Goal: Task Accomplishment & Management: Use online tool/utility

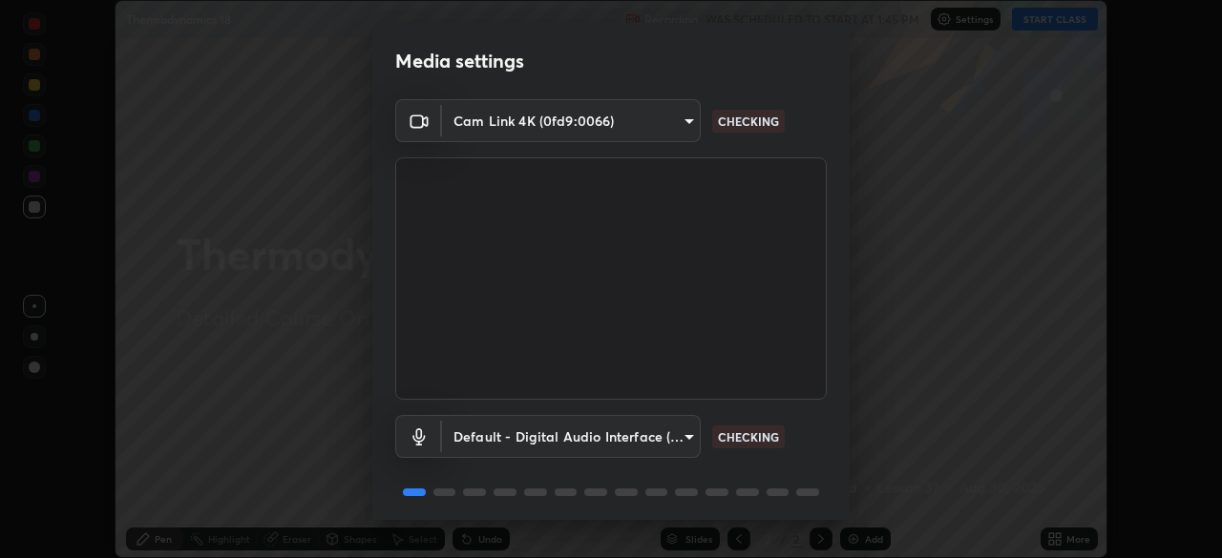
scroll to position [68, 0]
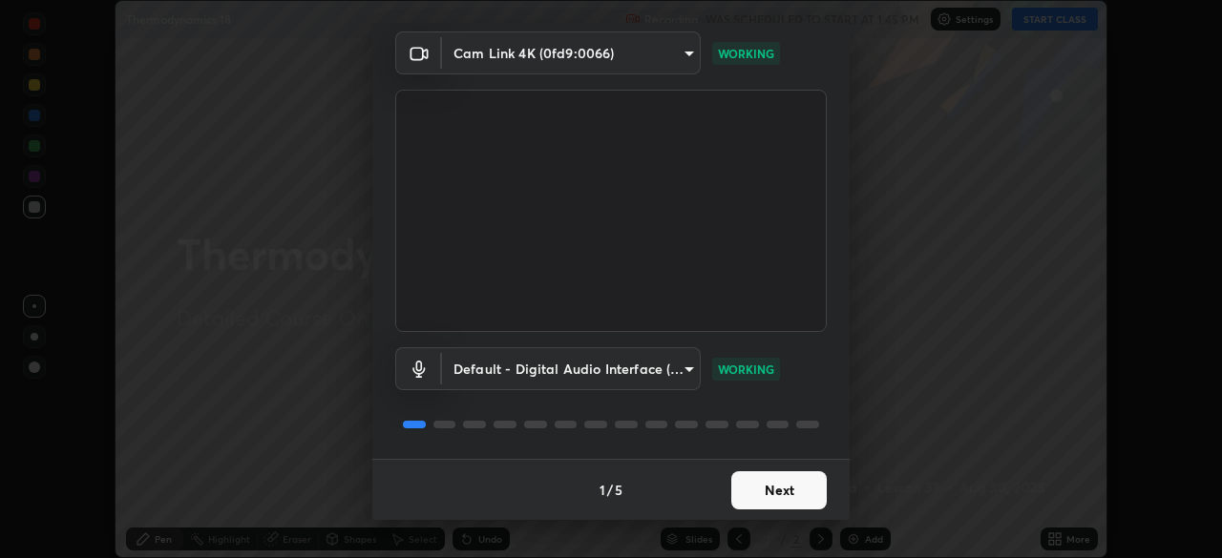
click at [777, 493] on button "Next" at bounding box center [778, 491] width 95 height 38
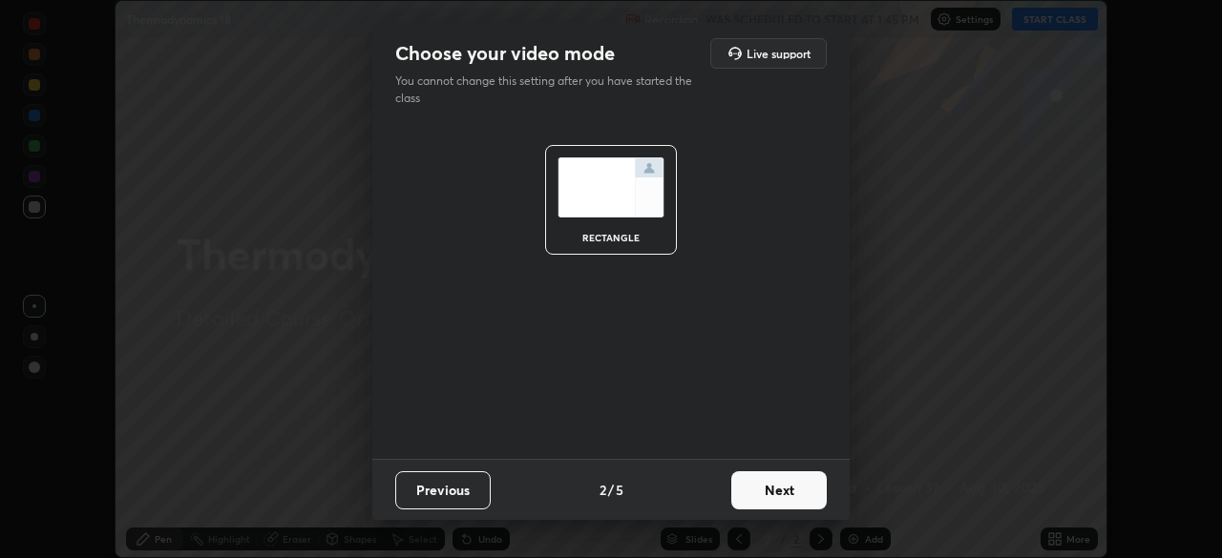
scroll to position [0, 0]
click at [785, 492] on button "Next" at bounding box center [778, 491] width 95 height 38
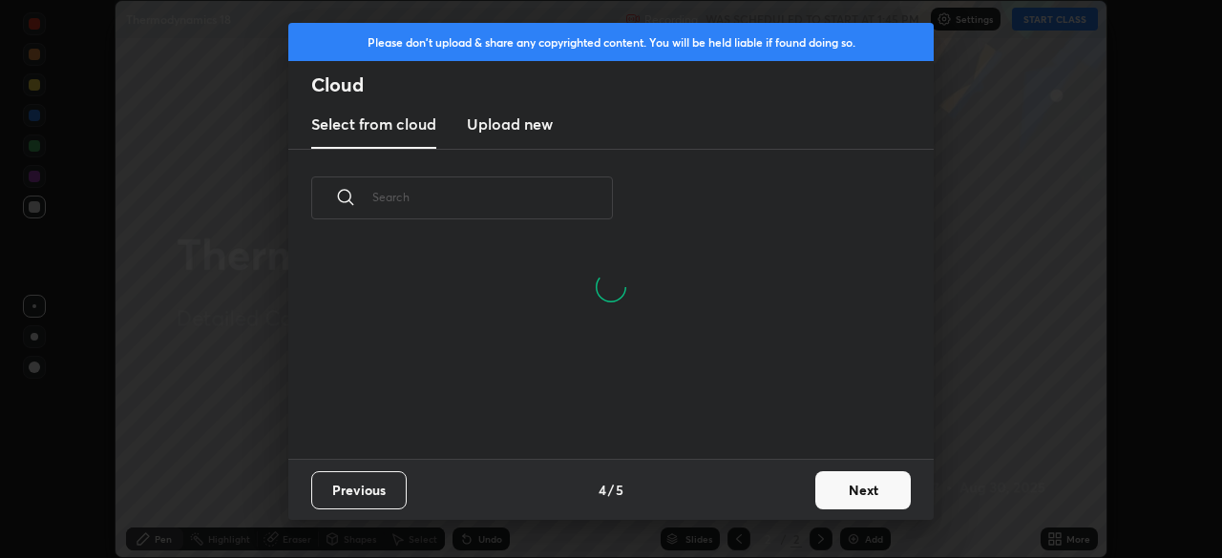
click at [847, 486] on button "Next" at bounding box center [862, 491] width 95 height 38
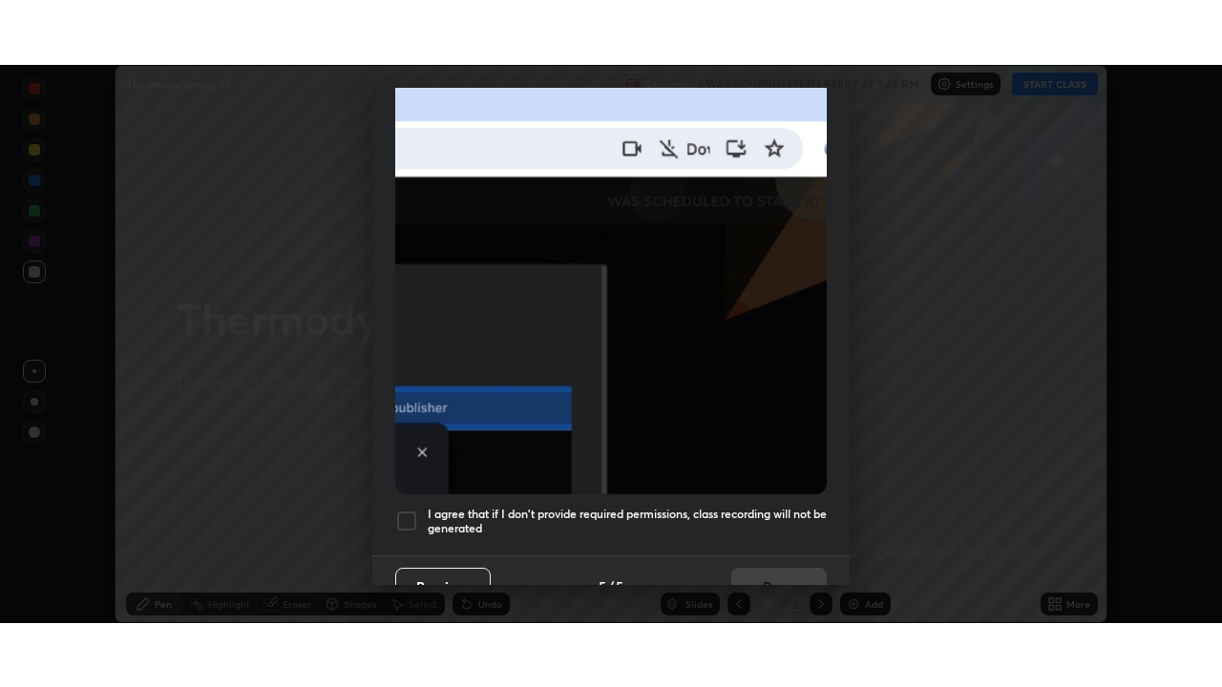
scroll to position [457, 0]
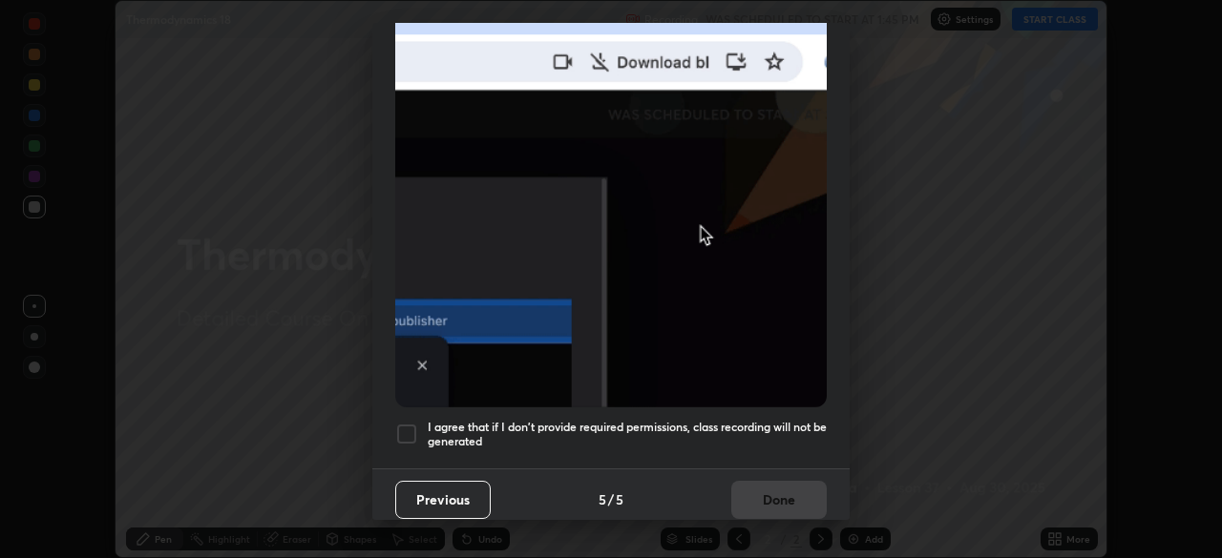
click at [405, 426] on div at bounding box center [406, 434] width 23 height 23
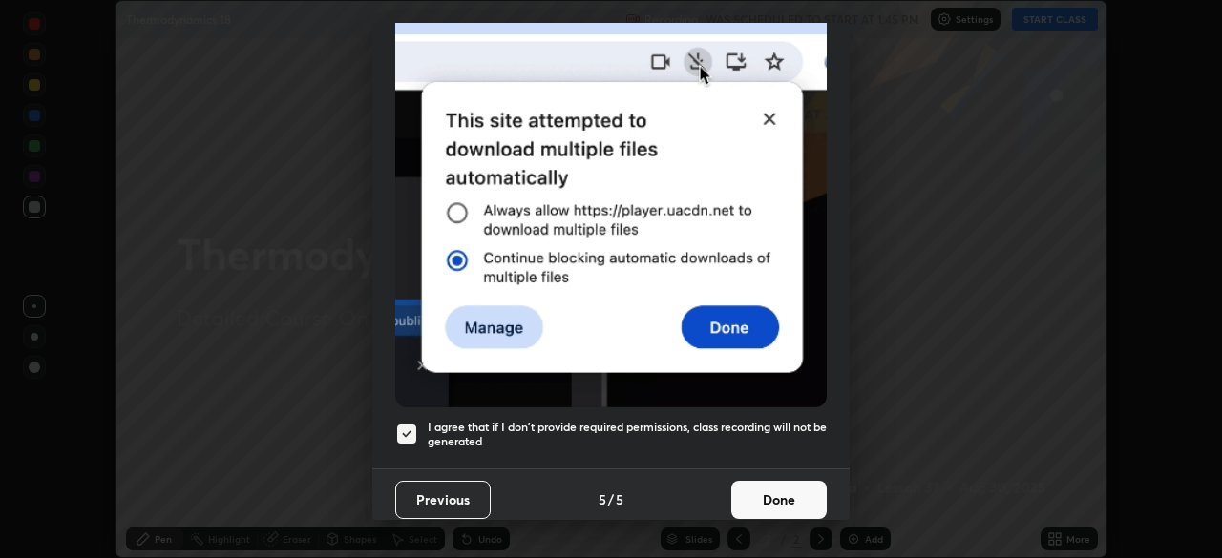
click at [784, 495] on button "Done" at bounding box center [778, 500] width 95 height 38
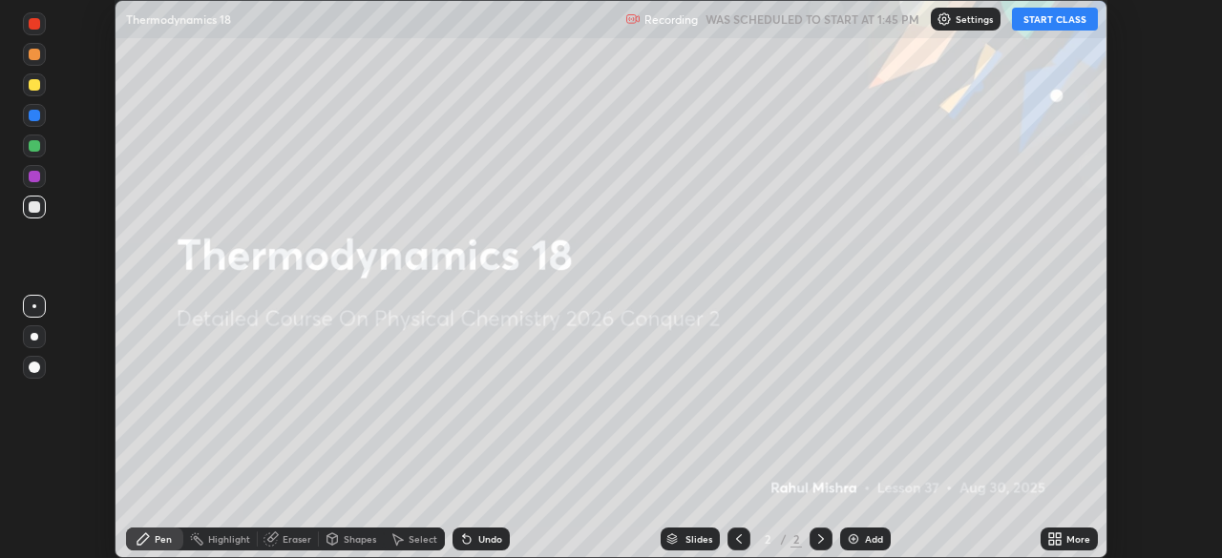
click at [1027, 20] on button "START CLASS" at bounding box center [1055, 19] width 86 height 23
click at [1057, 540] on icon at bounding box center [1058, 542] width 5 height 5
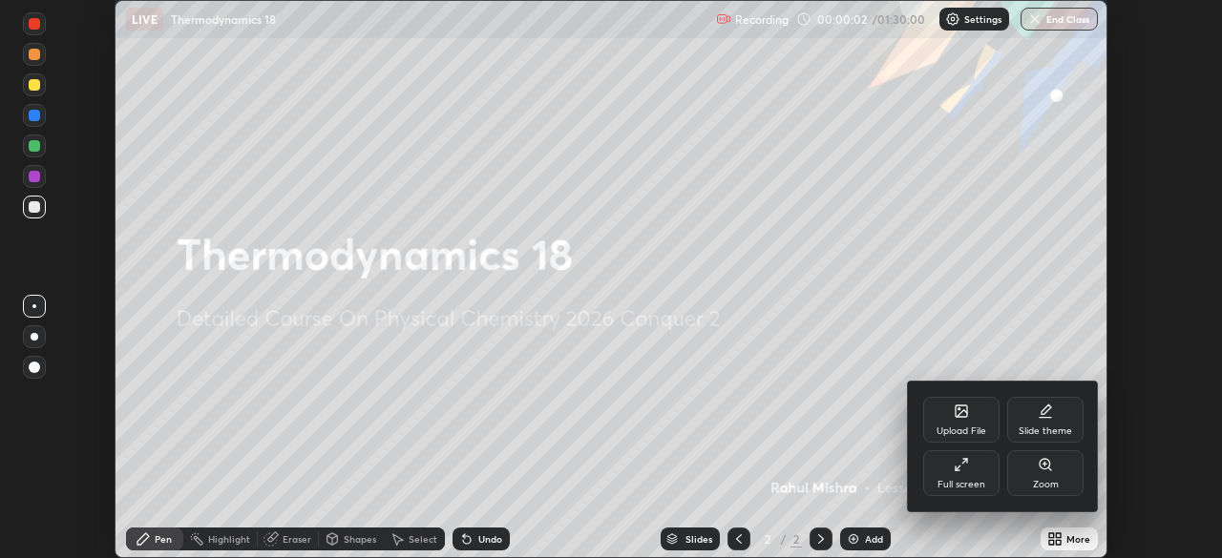
click at [974, 469] on div "Full screen" at bounding box center [961, 474] width 76 height 46
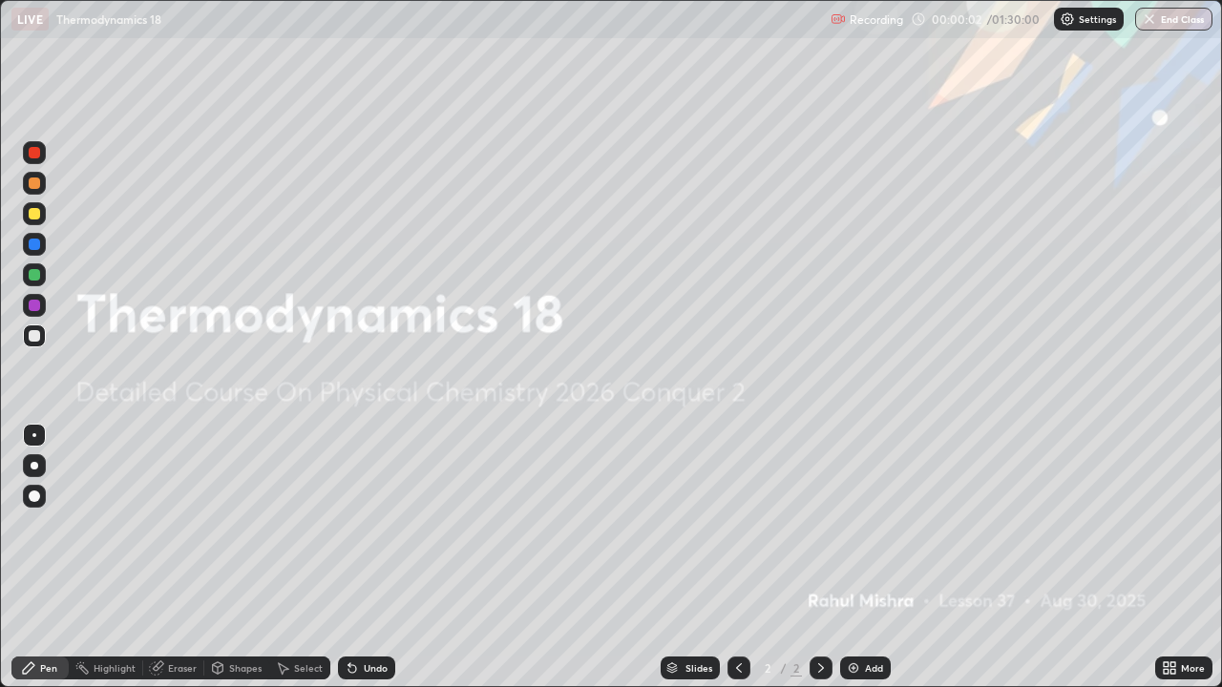
scroll to position [687, 1222]
click at [865, 557] on div "Add" at bounding box center [874, 668] width 18 height 10
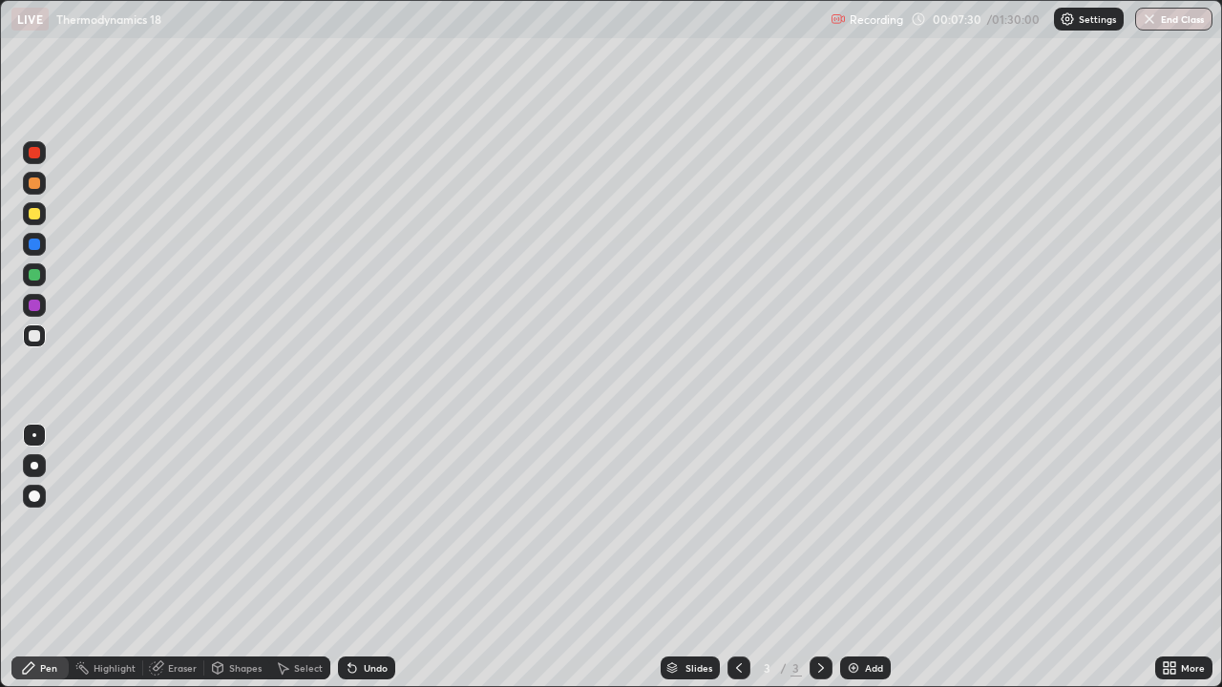
click at [859, 557] on img at bounding box center [853, 668] width 15 height 15
click at [35, 282] on div at bounding box center [34, 274] width 23 height 23
click at [851, 557] on img at bounding box center [853, 668] width 15 height 15
click at [34, 337] on div at bounding box center [34, 335] width 11 height 11
click at [851, 557] on img at bounding box center [853, 668] width 15 height 15
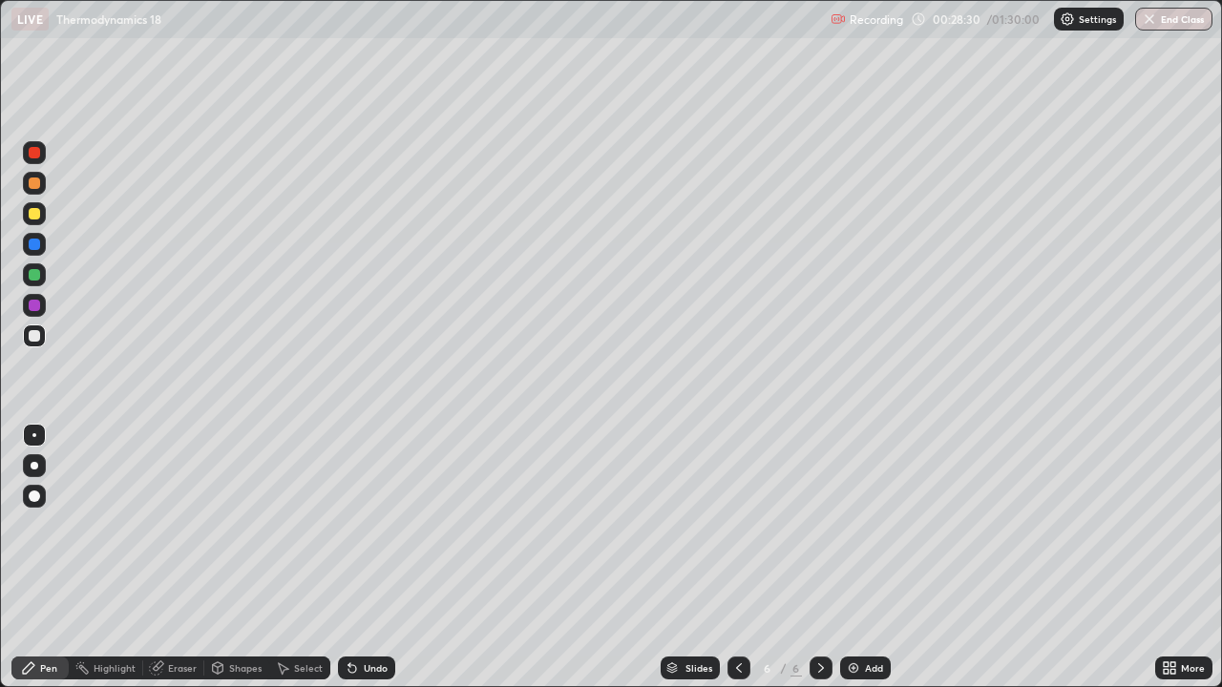
click at [37, 215] on div at bounding box center [34, 213] width 11 height 11
click at [35, 340] on div at bounding box center [34, 335] width 11 height 11
click at [32, 245] on div at bounding box center [34, 244] width 11 height 11
click at [32, 338] on div at bounding box center [34, 335] width 11 height 11
click at [358, 557] on div "Undo" at bounding box center [366, 668] width 57 height 23
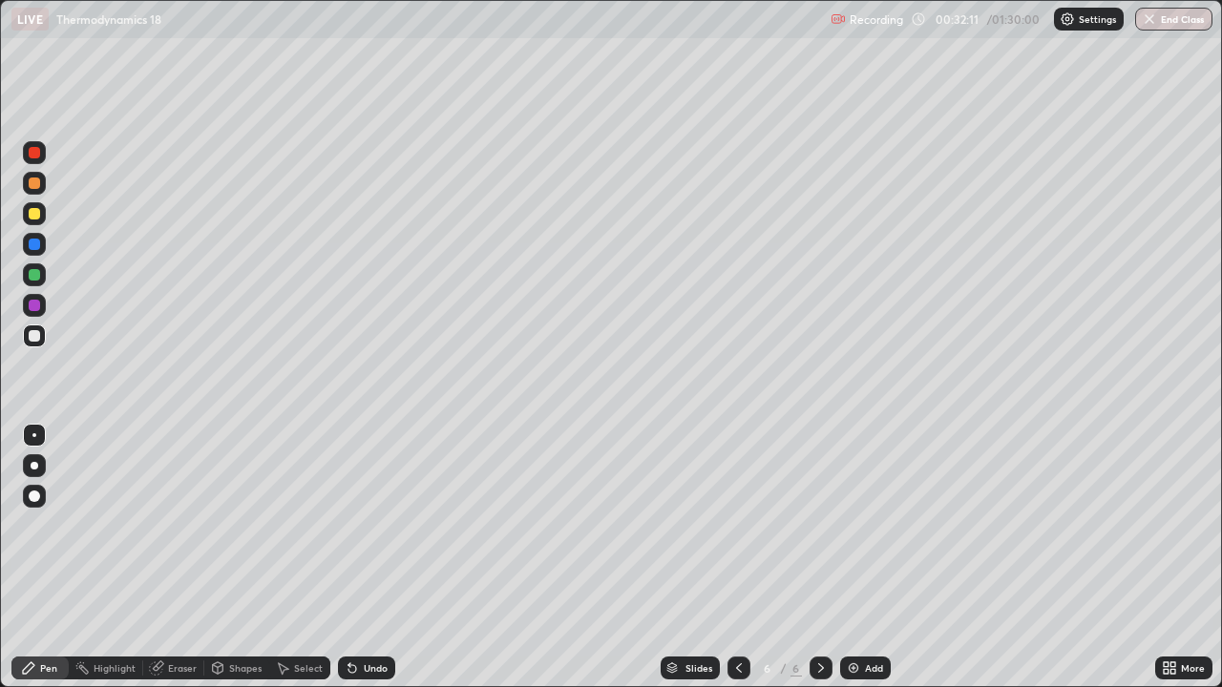
click at [32, 245] on div at bounding box center [34, 244] width 11 height 11
click at [32, 339] on div at bounding box center [34, 335] width 11 height 11
click at [36, 215] on div at bounding box center [34, 213] width 11 height 11
click at [41, 251] on div at bounding box center [34, 244] width 23 height 23
click at [851, 557] on img at bounding box center [853, 668] width 15 height 15
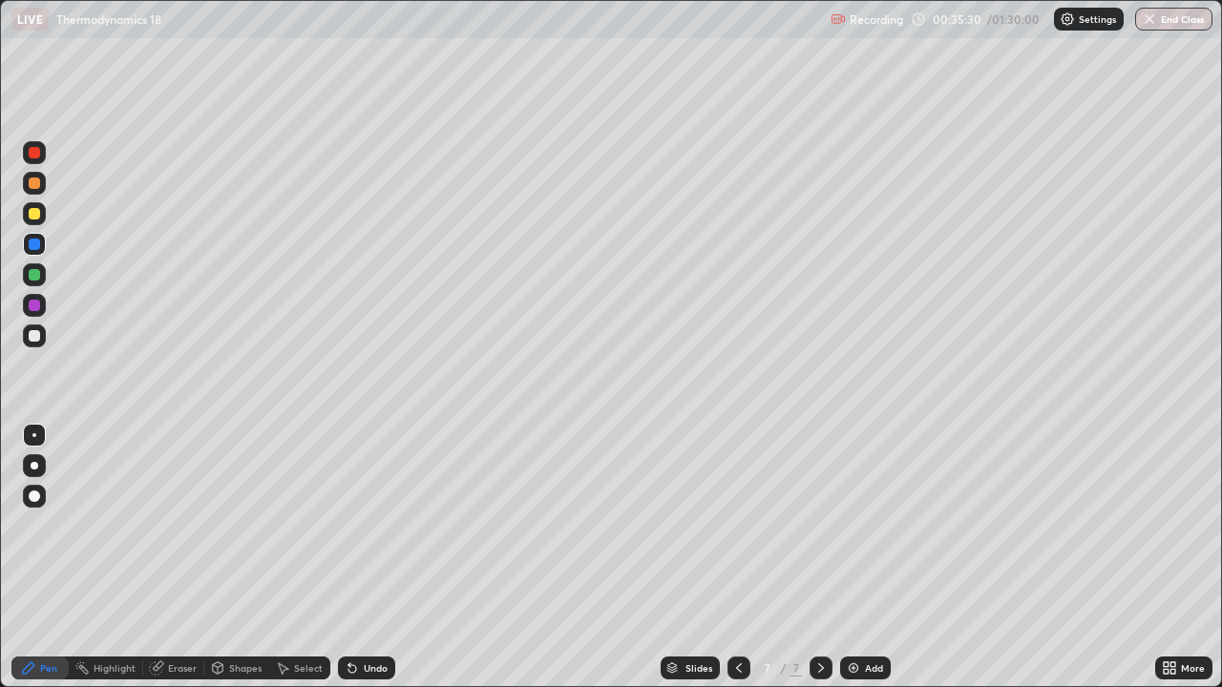
click at [35, 214] on div at bounding box center [34, 213] width 11 height 11
click at [34, 339] on div at bounding box center [34, 335] width 11 height 11
click at [34, 215] on div at bounding box center [34, 213] width 11 height 11
click at [34, 245] on div at bounding box center [34, 244] width 11 height 11
click at [36, 341] on div at bounding box center [34, 335] width 11 height 11
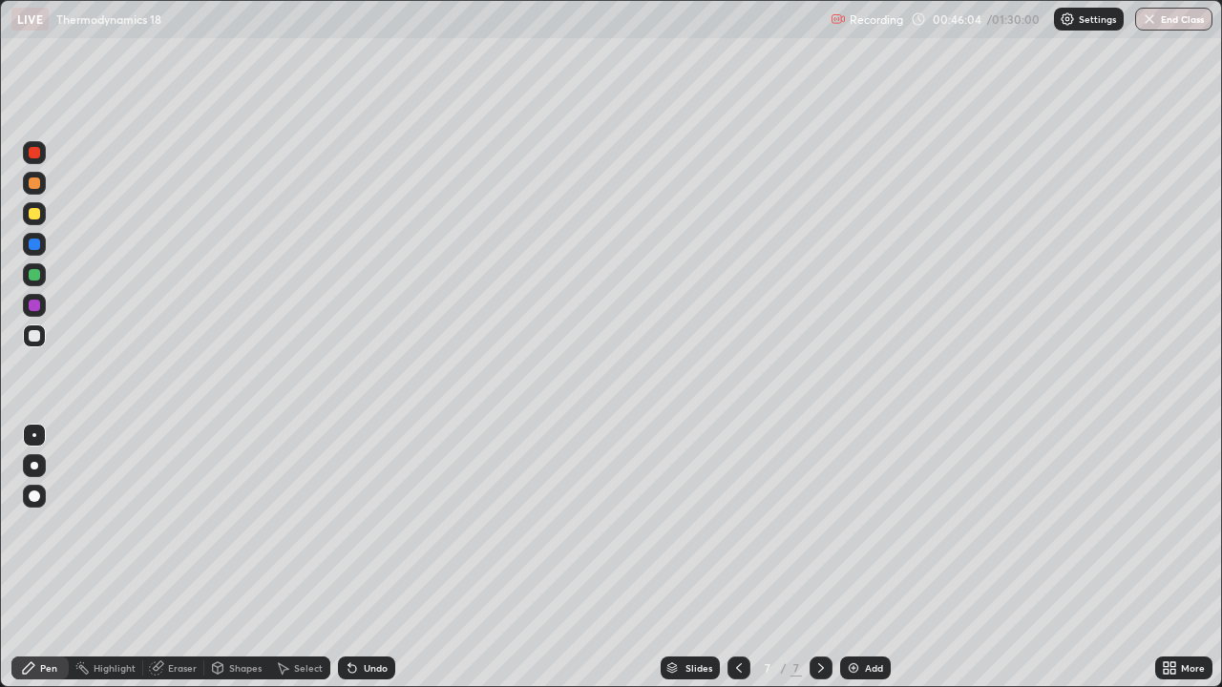
click at [371, 557] on div "Undo" at bounding box center [376, 668] width 24 height 10
click at [373, 557] on div "Undo" at bounding box center [366, 668] width 57 height 23
click at [375, 557] on div "Undo" at bounding box center [376, 668] width 24 height 10
click at [849, 557] on img at bounding box center [853, 668] width 15 height 15
click at [27, 216] on div at bounding box center [34, 213] width 23 height 23
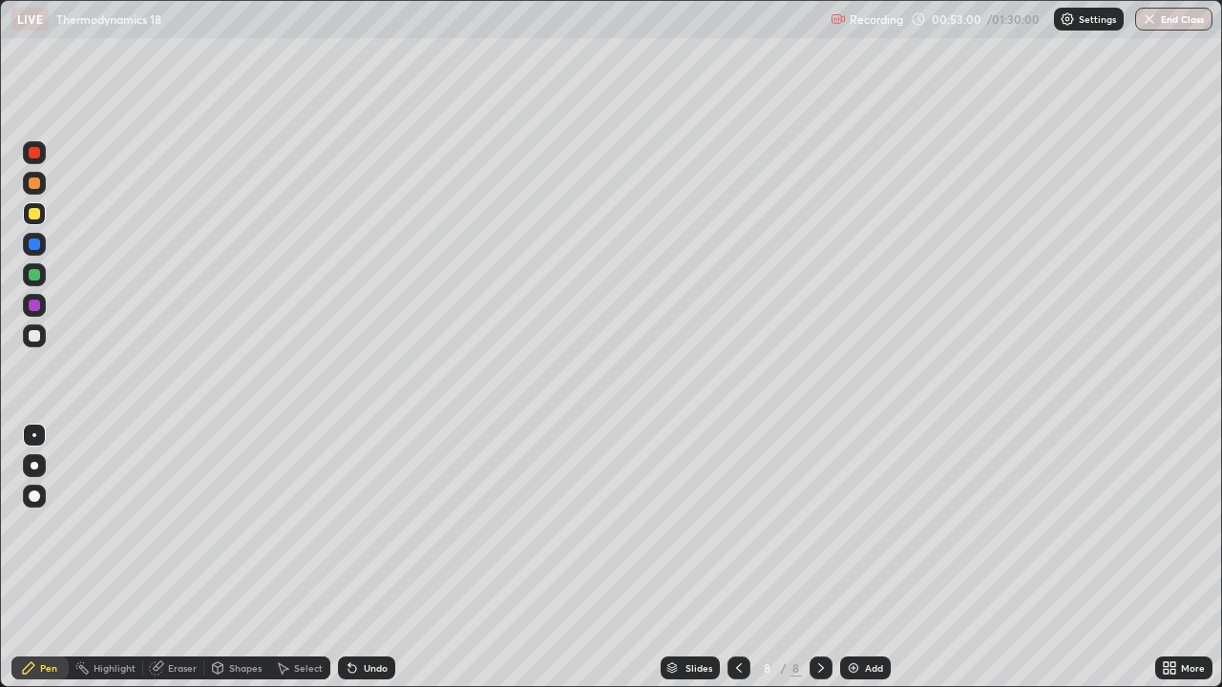
click at [40, 344] on div at bounding box center [34, 336] width 23 height 23
click at [860, 557] on div "Add" at bounding box center [865, 668] width 51 height 23
click at [35, 214] on div at bounding box center [34, 213] width 11 height 11
click at [38, 340] on div at bounding box center [34, 335] width 11 height 11
click at [35, 218] on div at bounding box center [34, 213] width 11 height 11
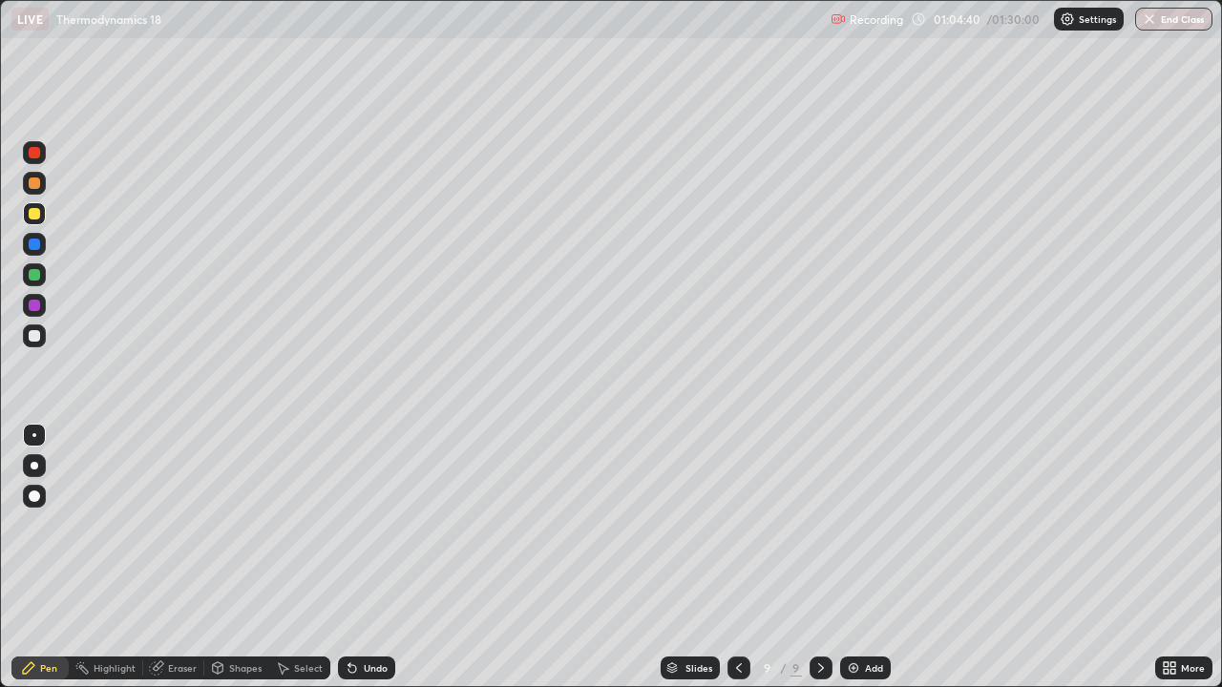
click at [33, 340] on div at bounding box center [34, 335] width 11 height 11
click at [850, 557] on img at bounding box center [853, 668] width 15 height 15
click at [36, 216] on div at bounding box center [34, 213] width 11 height 11
click at [39, 341] on div at bounding box center [34, 336] width 23 height 23
click at [364, 557] on div "Undo" at bounding box center [376, 668] width 24 height 10
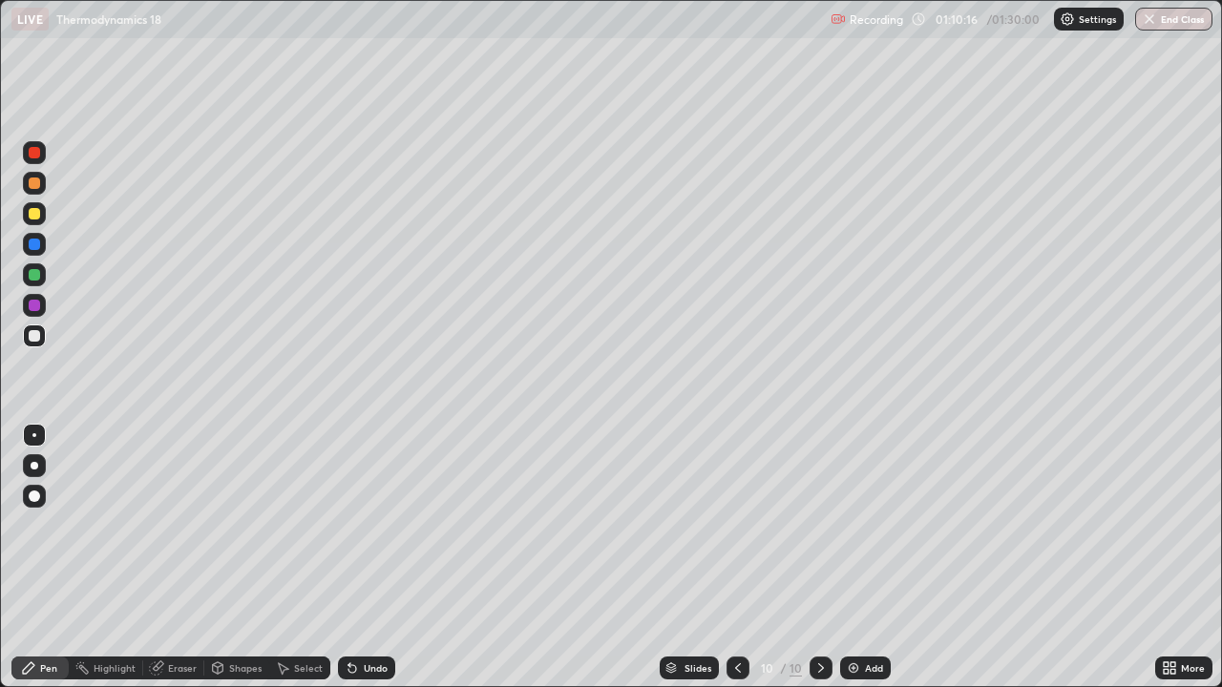
click at [31, 279] on div at bounding box center [34, 274] width 11 height 11
click at [34, 331] on div at bounding box center [34, 335] width 11 height 11
click at [162, 557] on icon at bounding box center [156, 668] width 15 height 15
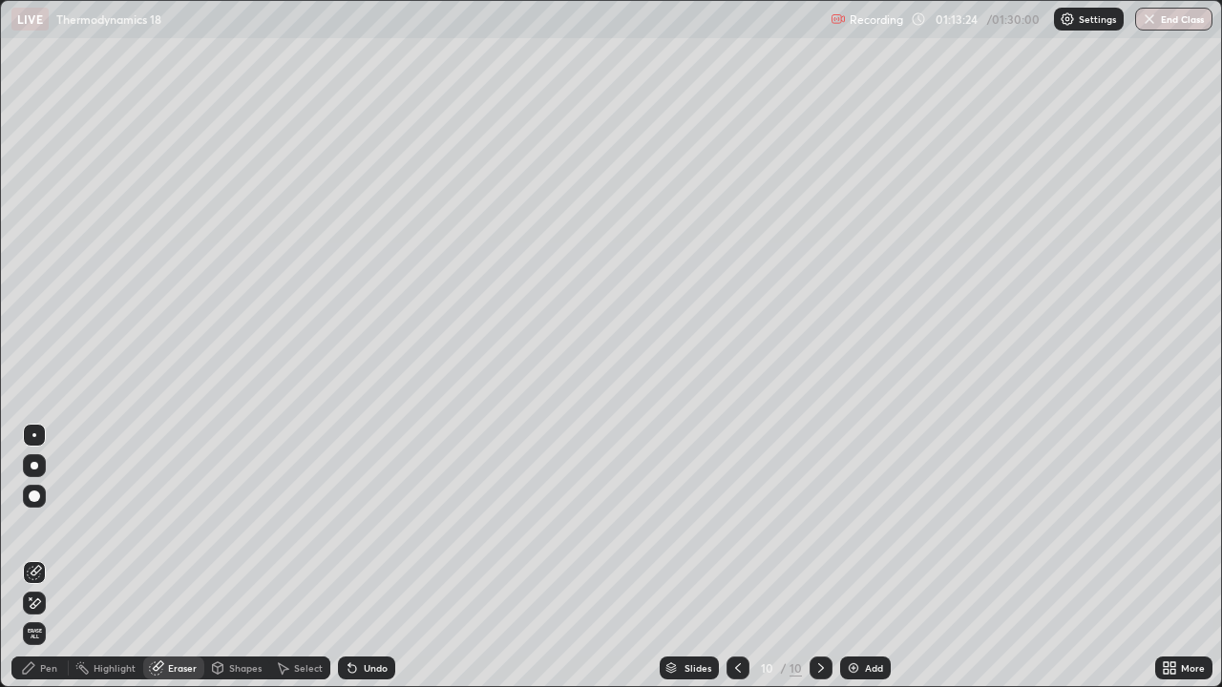
click at [49, 557] on div "Pen" at bounding box center [48, 668] width 17 height 10
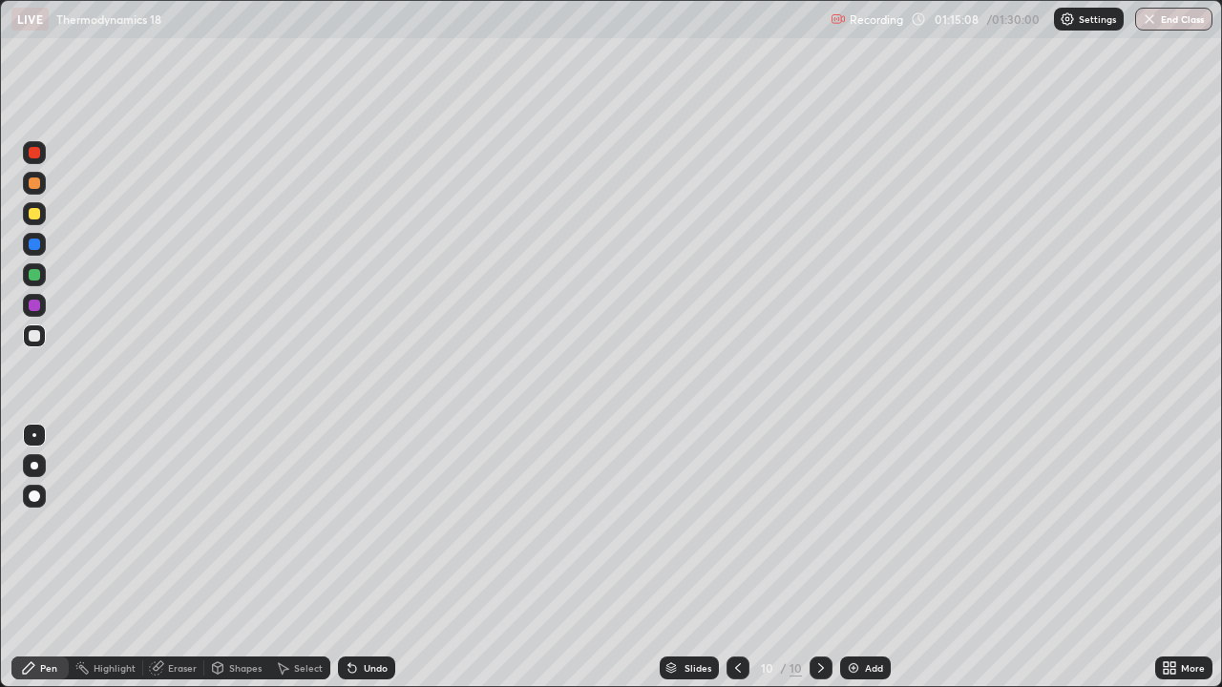
click at [33, 277] on div at bounding box center [34, 274] width 11 height 11
click at [37, 242] on div at bounding box center [34, 244] width 11 height 11
click at [184, 557] on div "Eraser" at bounding box center [182, 668] width 29 height 10
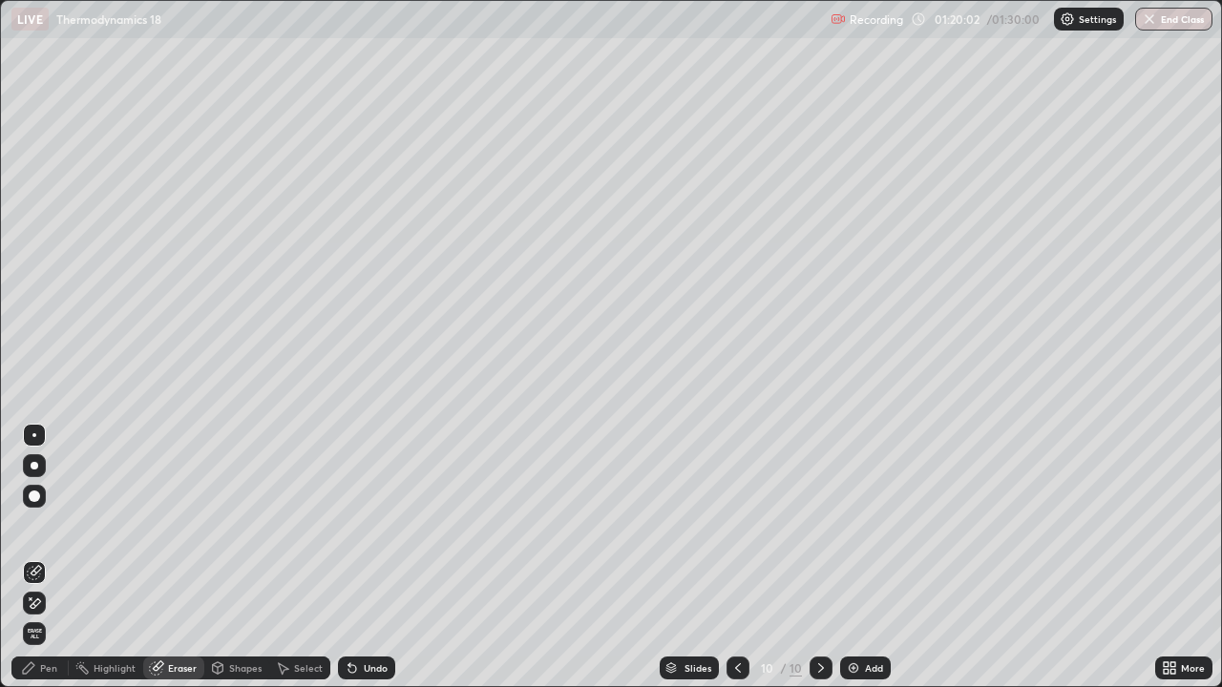
click at [42, 557] on div "Pen" at bounding box center [48, 668] width 17 height 10
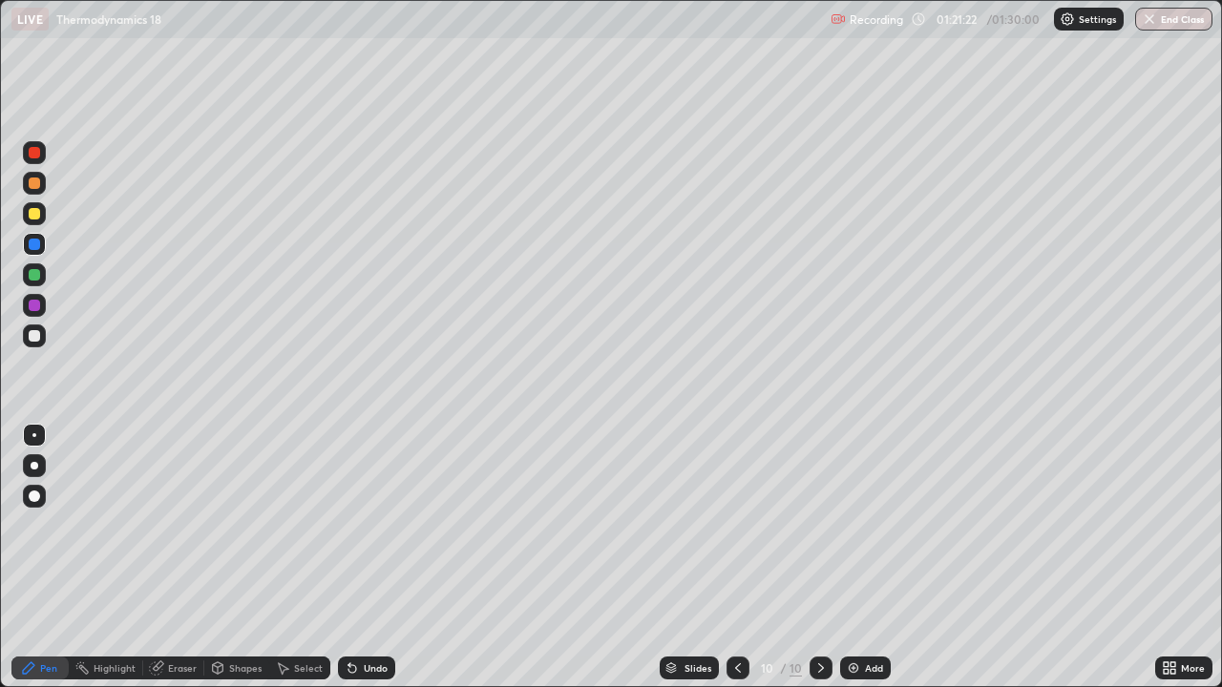
click at [857, 557] on img at bounding box center [853, 668] width 15 height 15
click at [37, 216] on div at bounding box center [34, 213] width 11 height 11
click at [34, 336] on div at bounding box center [34, 335] width 11 height 11
click at [32, 277] on div at bounding box center [34, 274] width 11 height 11
click at [38, 215] on div at bounding box center [34, 213] width 11 height 11
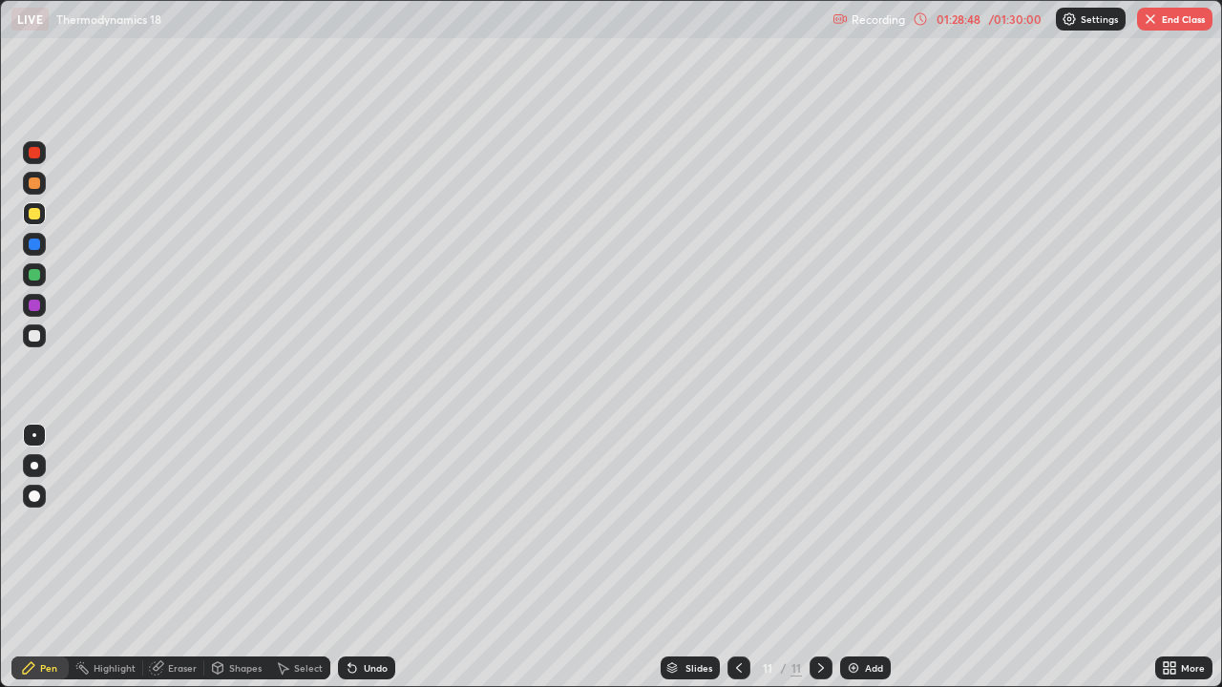
click at [1182, 27] on button "End Class" at bounding box center [1174, 19] width 75 height 23
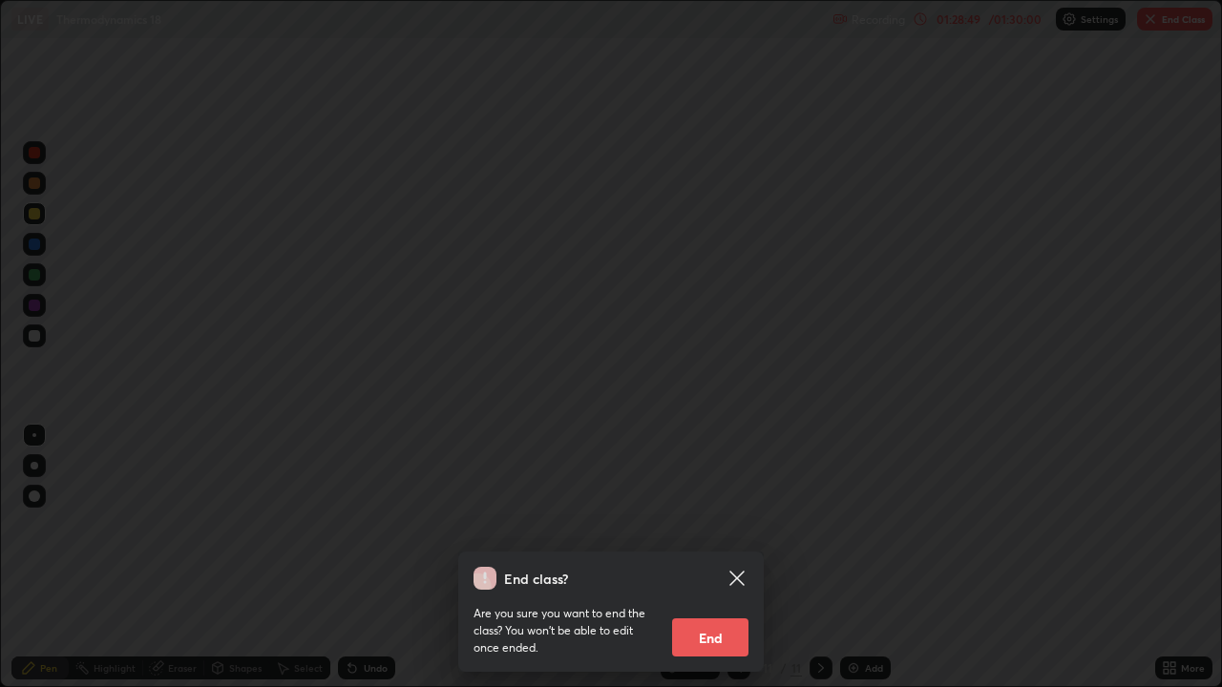
click at [722, 557] on button "End" at bounding box center [710, 638] width 76 height 38
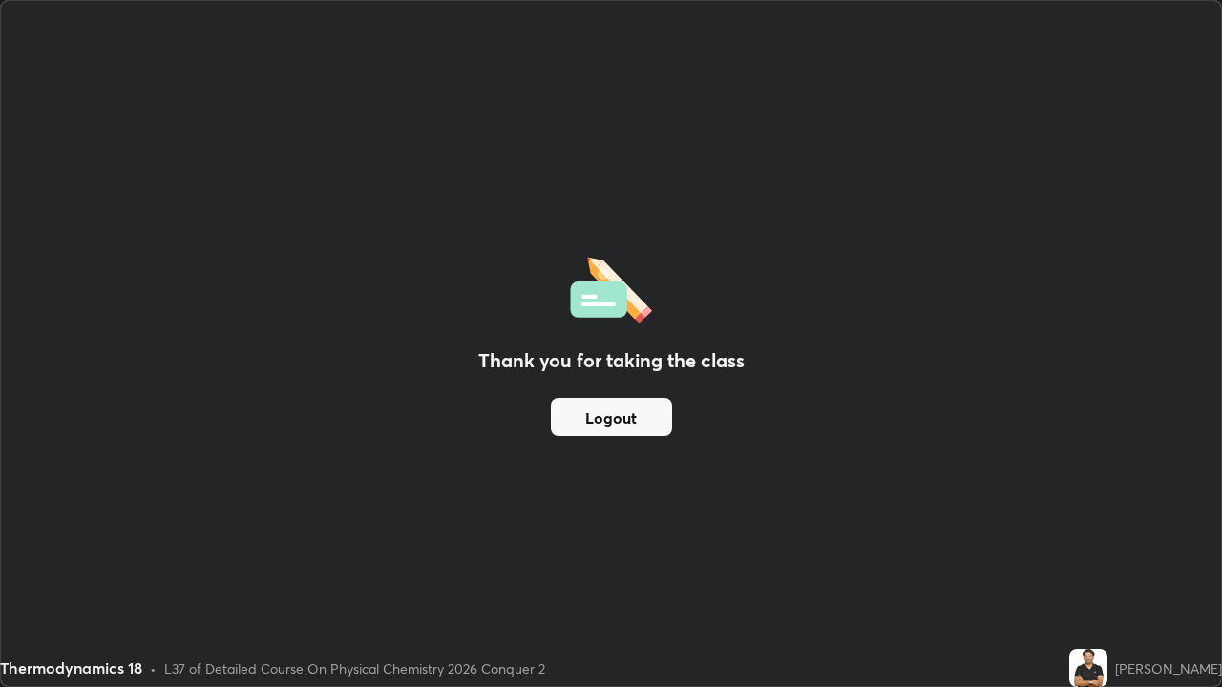
click at [656, 427] on button "Logout" at bounding box center [611, 417] width 121 height 38
click at [651, 421] on button "Logout" at bounding box center [611, 417] width 121 height 38
click at [646, 419] on button "Logout" at bounding box center [611, 417] width 121 height 38
click at [643, 417] on button "Logout" at bounding box center [611, 417] width 121 height 38
click at [641, 412] on button "Logout" at bounding box center [611, 417] width 121 height 38
